Goal: Use online tool/utility

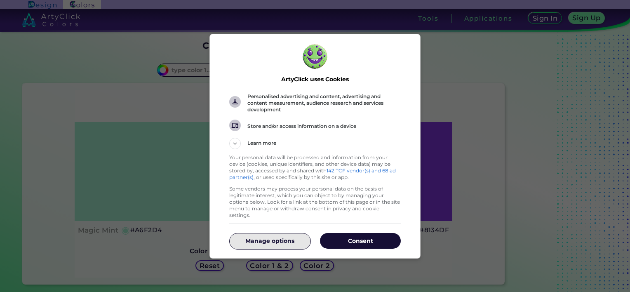
click at [286, 237] on p "Manage options" at bounding box center [269, 241] width 81 height 8
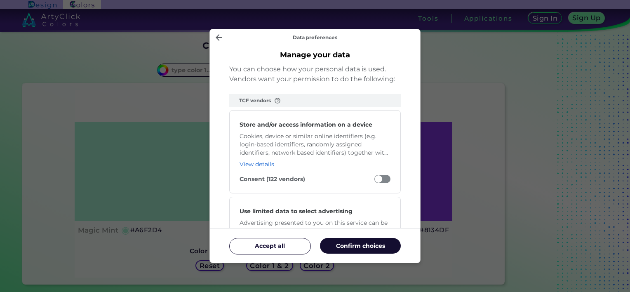
click at [355, 243] on p "Confirm choices" at bounding box center [360, 246] width 81 height 8
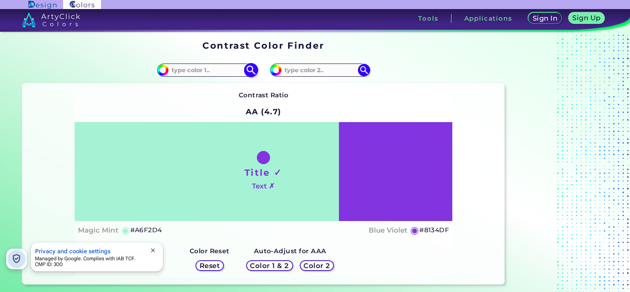
click at [191, 69] on input at bounding box center [207, 69] width 77 height 11
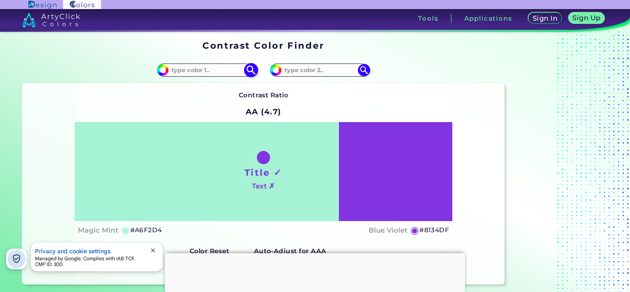
paste input "F36E23"
type input "F36E23"
click at [256, 67] on img at bounding box center [251, 70] width 14 height 14
type input "#f36e23"
type input "#F36E23"
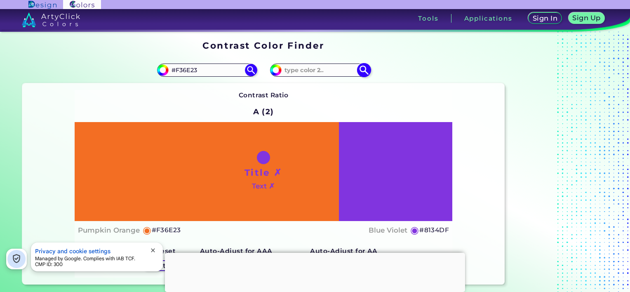
click at [362, 68] on img at bounding box center [364, 70] width 14 height 14
